Goal: Navigation & Orientation: Find specific page/section

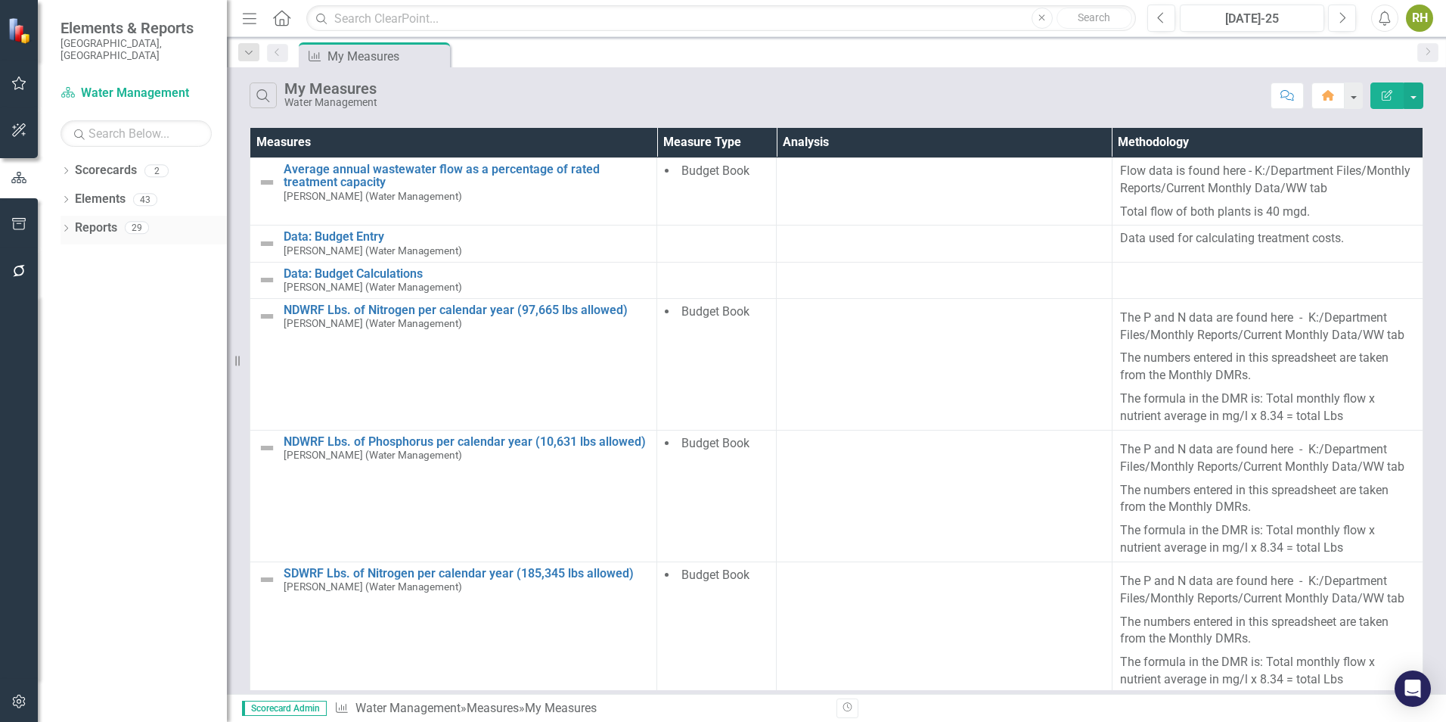
click at [98, 219] on link "Reports" at bounding box center [96, 227] width 42 height 17
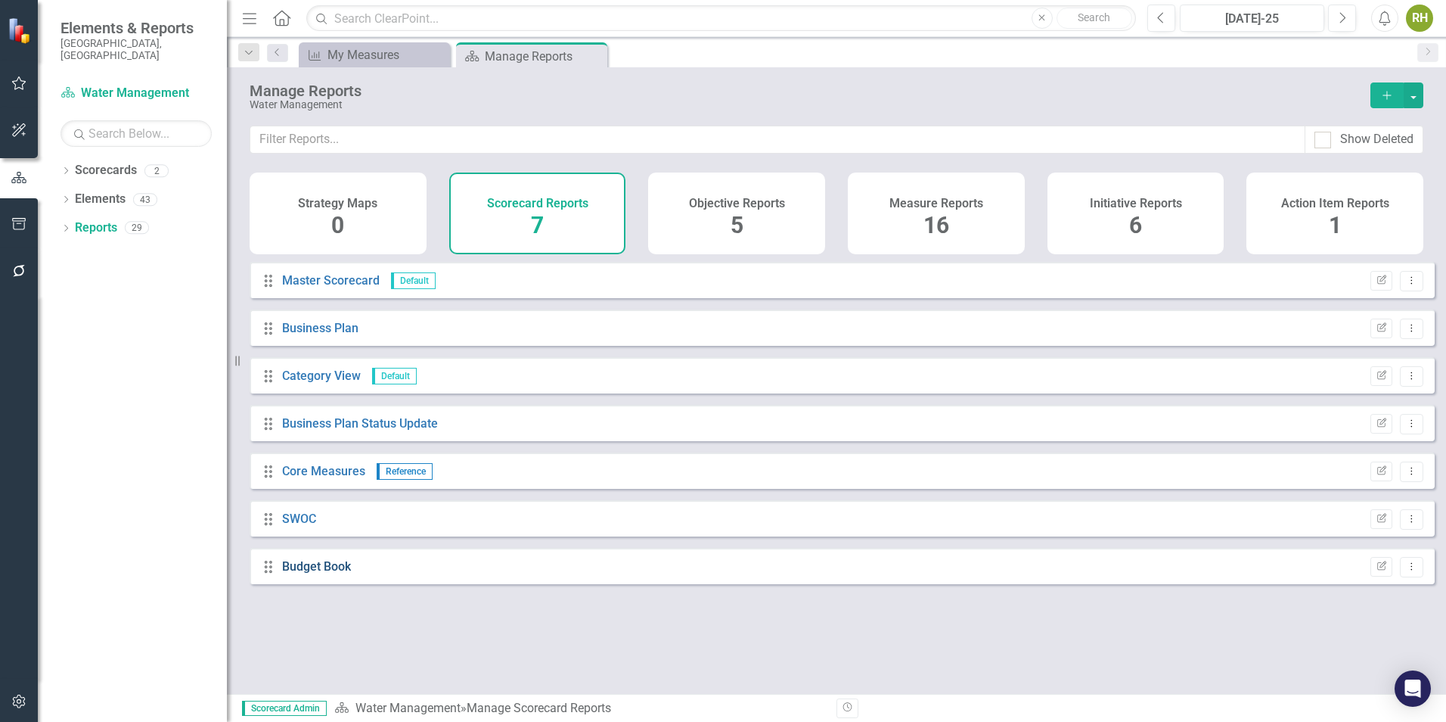
click at [334, 573] on link "Budget Book" at bounding box center [316, 566] width 69 height 14
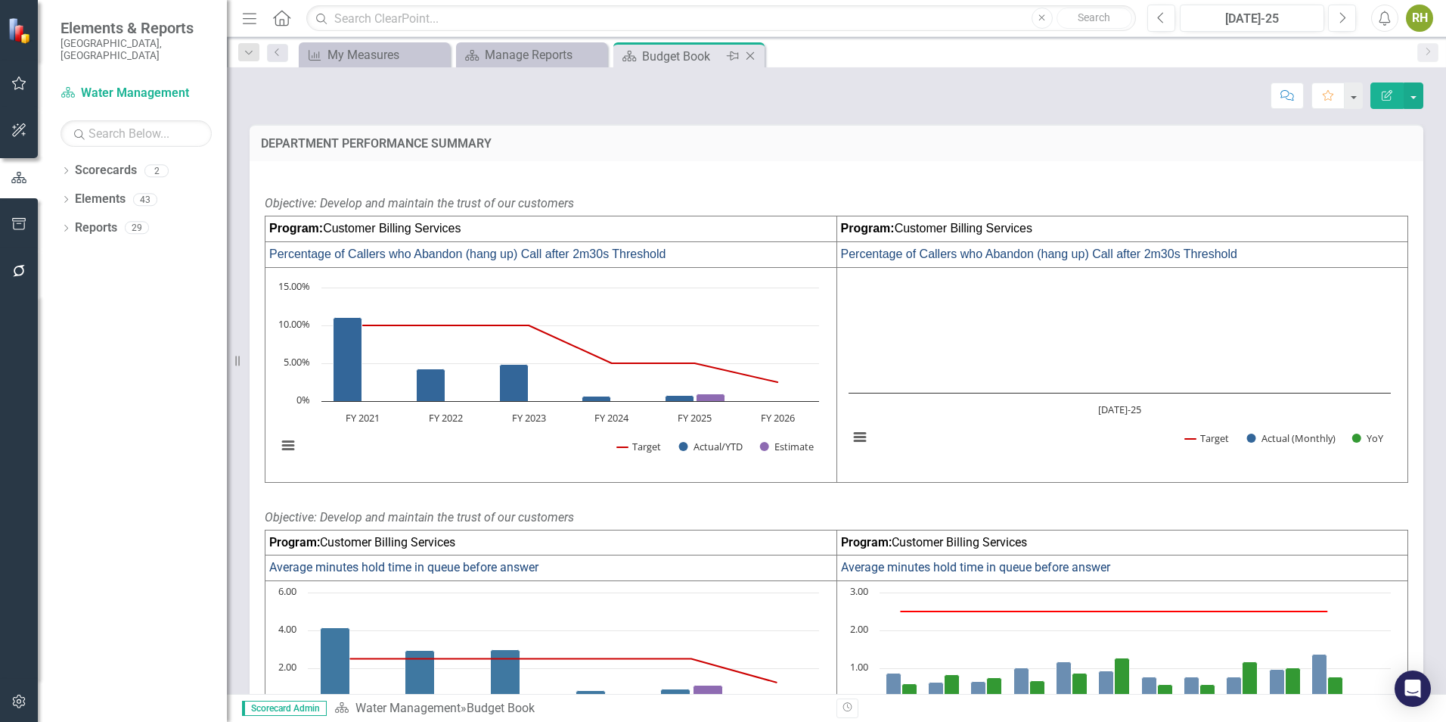
click at [684, 57] on div "Budget Book" at bounding box center [682, 56] width 81 height 19
click at [556, 60] on div "Manage Reports" at bounding box center [535, 54] width 100 height 19
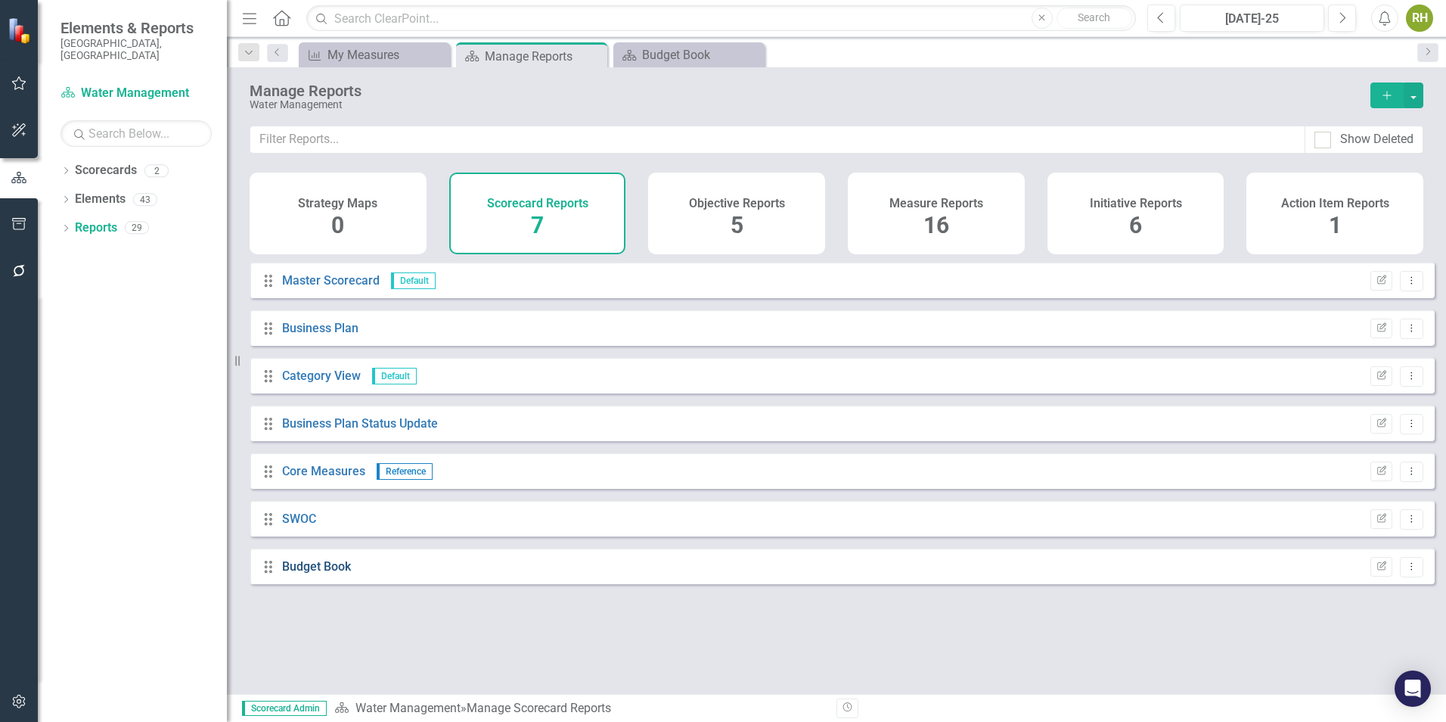
click at [340, 573] on link "Budget Book" at bounding box center [316, 566] width 69 height 14
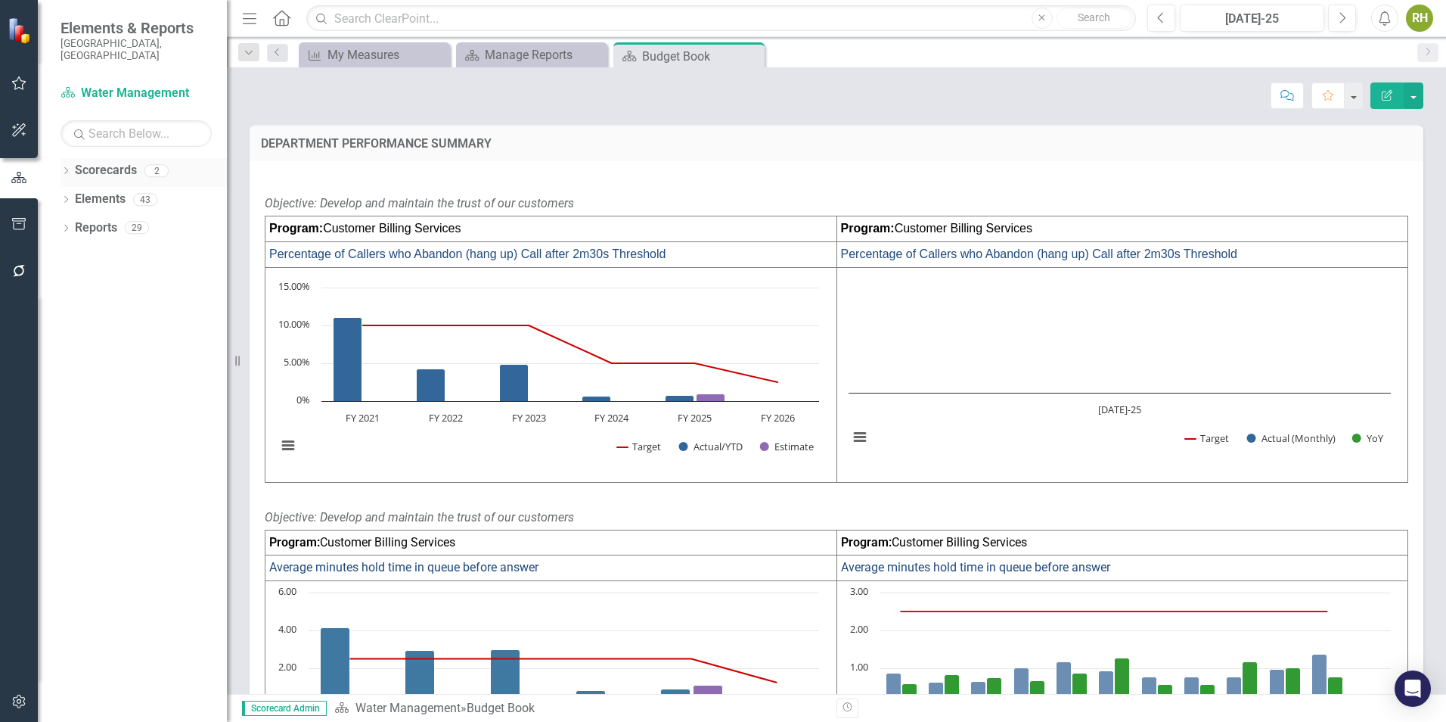
click at [108, 162] on link "Scorecards" at bounding box center [106, 170] width 62 height 17
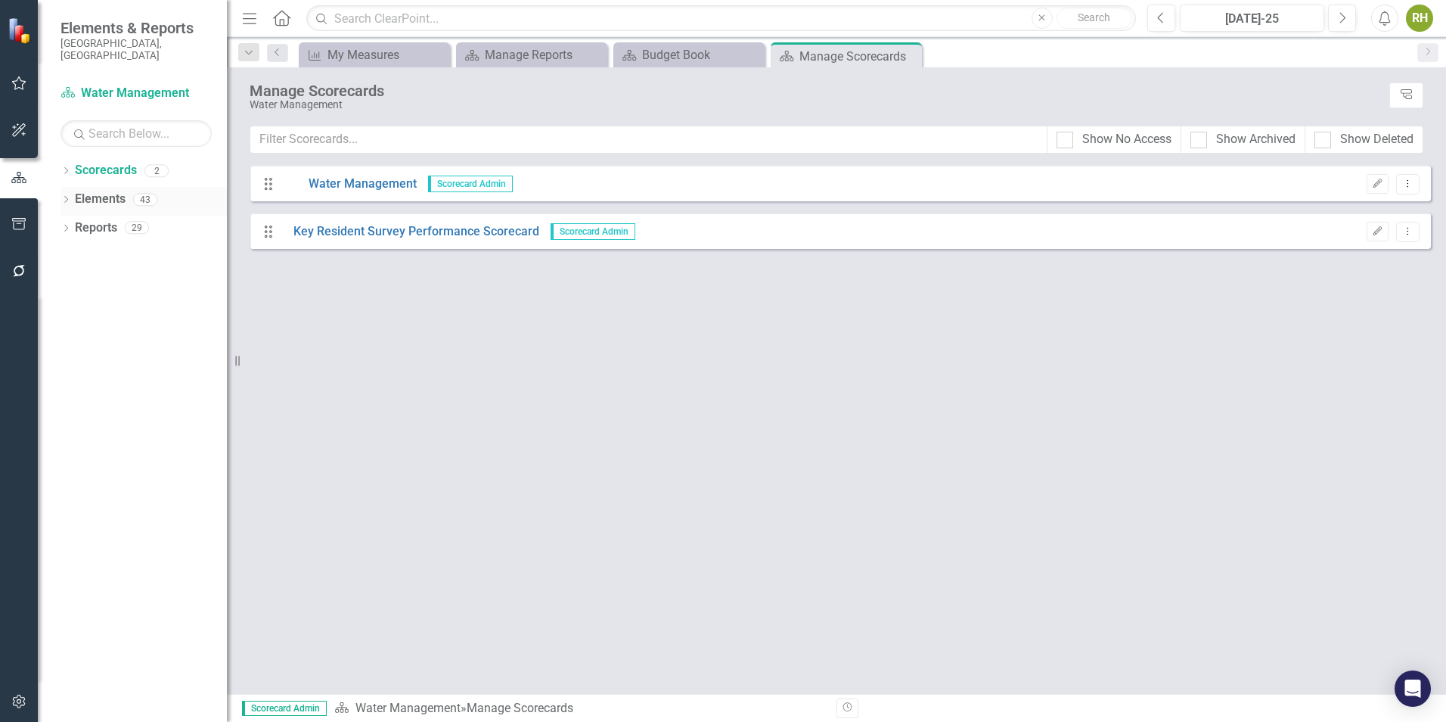
click at [106, 191] on link "Elements" at bounding box center [100, 199] width 51 height 17
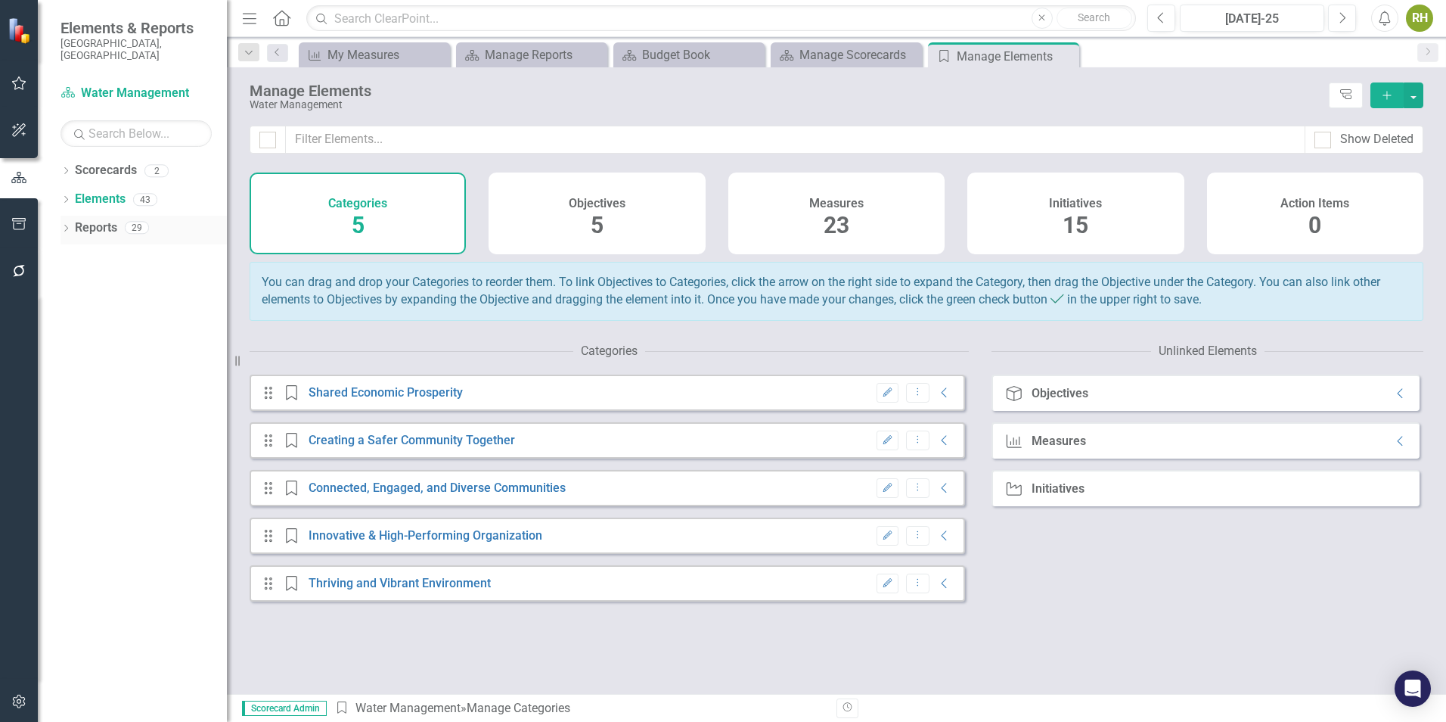
click at [109, 219] on link "Reports" at bounding box center [96, 227] width 42 height 17
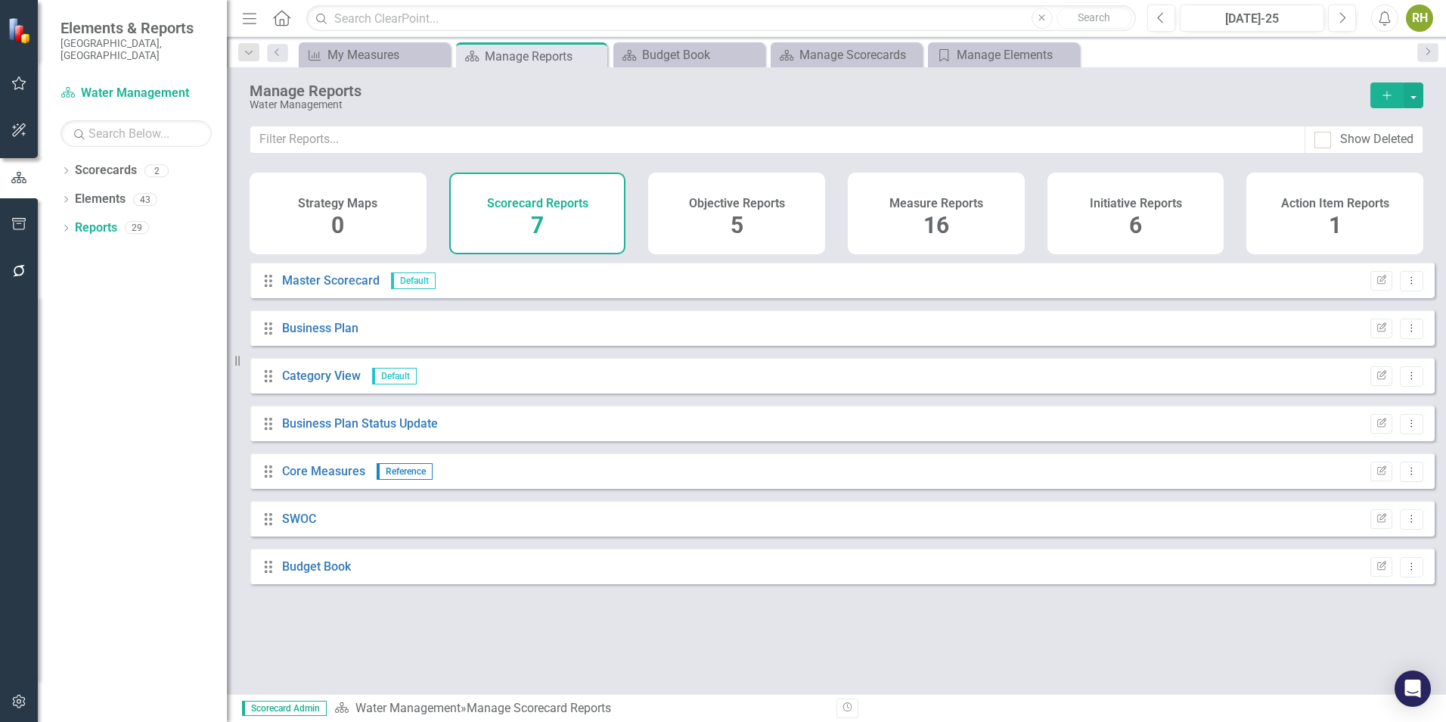
click at [958, 223] on div "Measure Reports 16" at bounding box center [936, 213] width 177 height 82
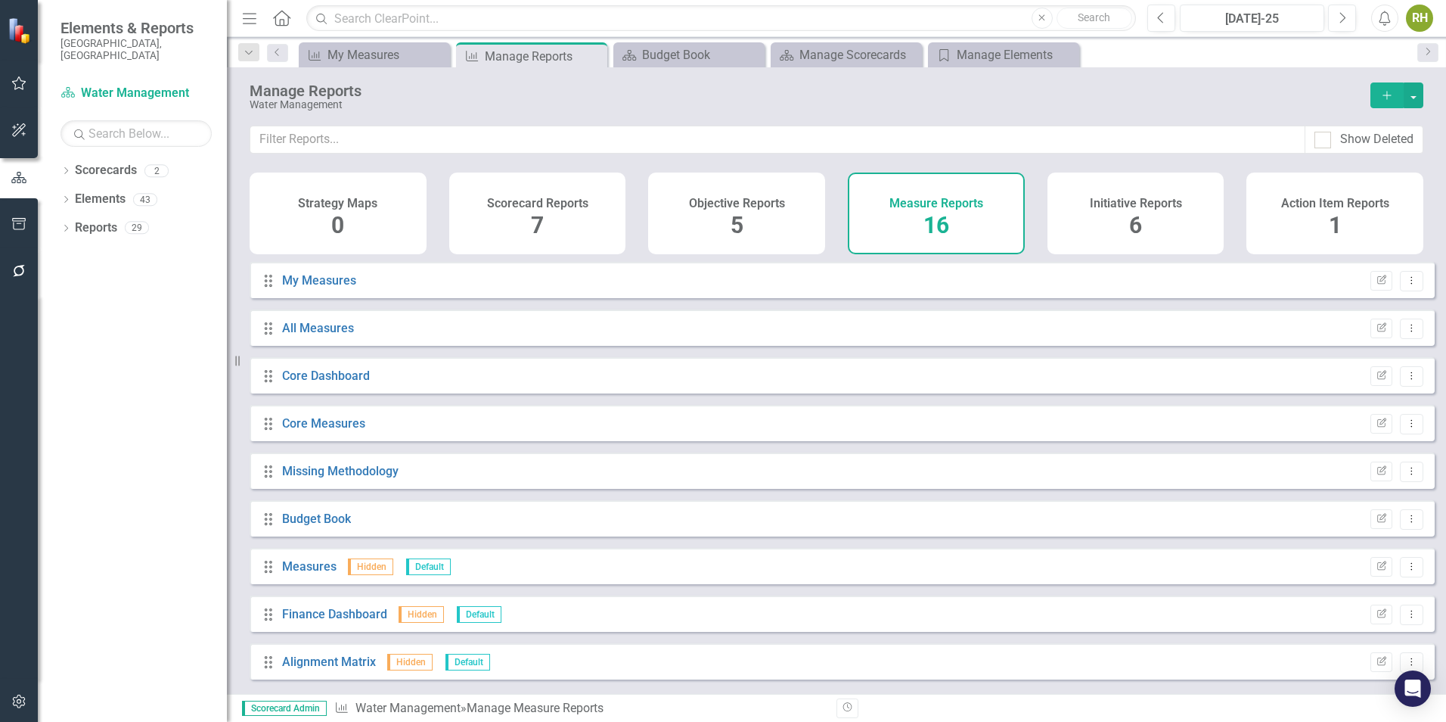
click at [741, 224] on span "5" at bounding box center [737, 225] width 13 height 26
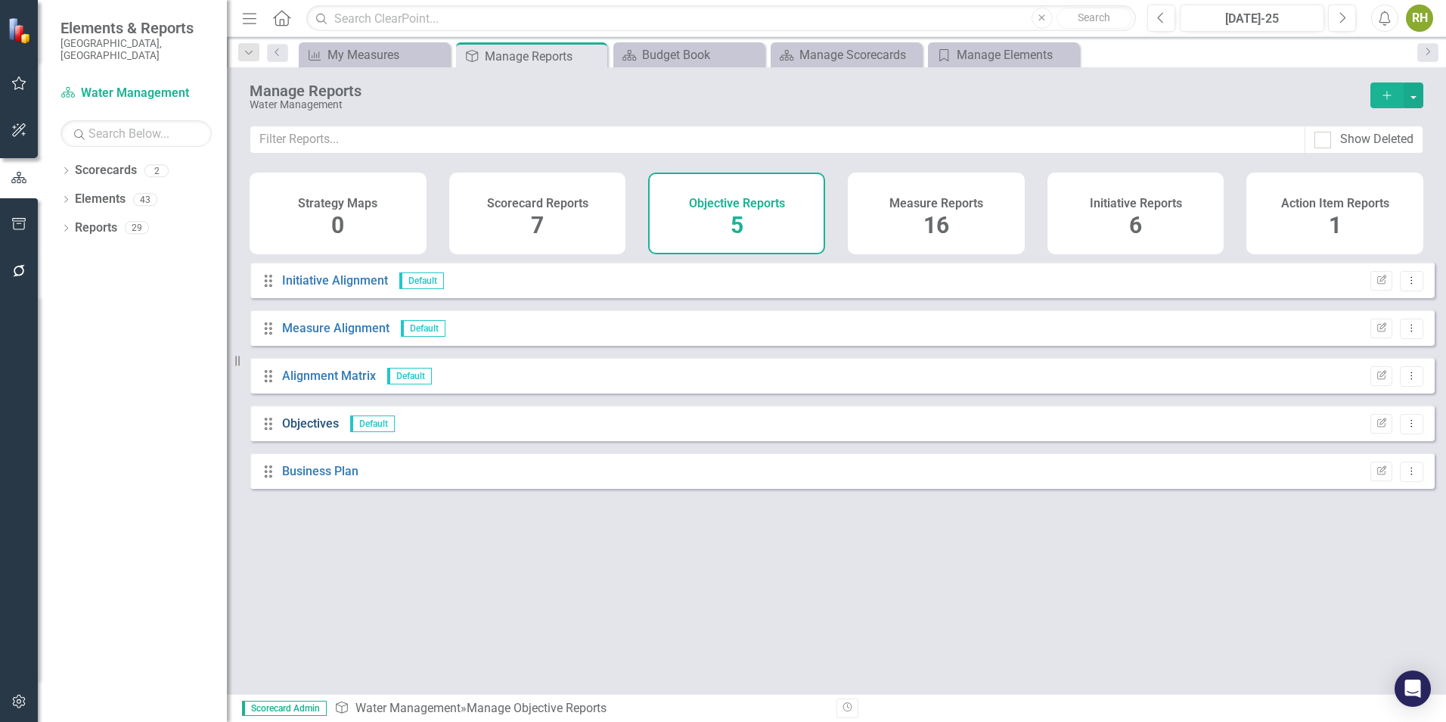
click at [312, 430] on link "Objectives" at bounding box center [310, 423] width 57 height 14
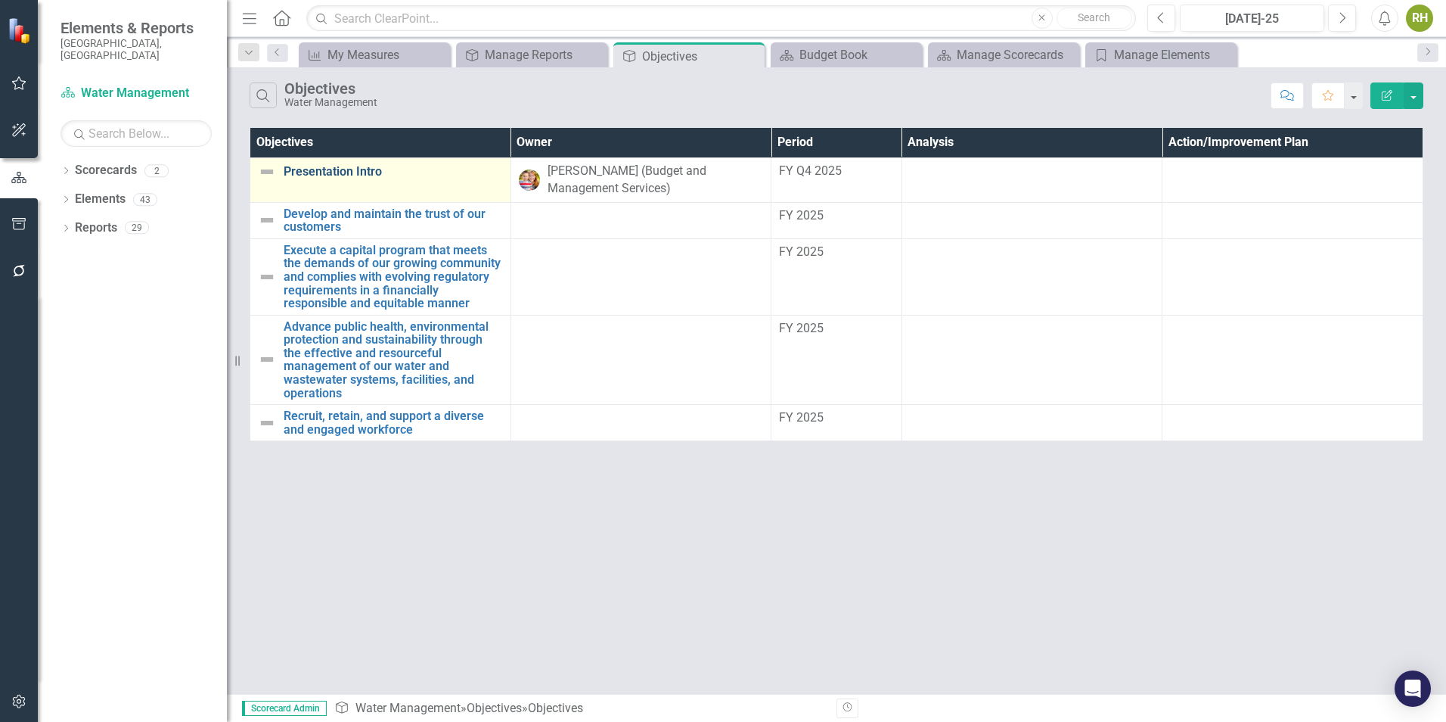
click at [366, 177] on link "Presentation Intro" at bounding box center [393, 172] width 219 height 14
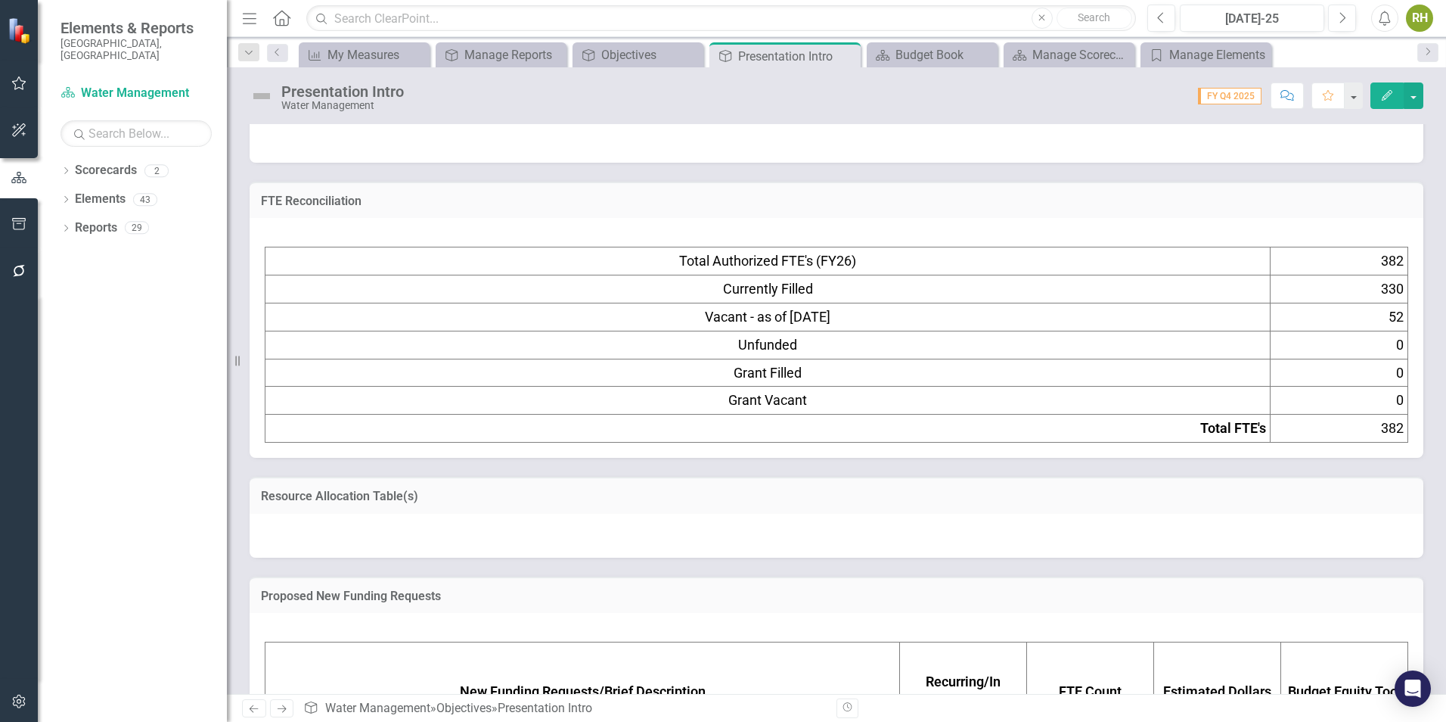
scroll to position [227, 0]
